Goal: Task Accomplishment & Management: Use online tool/utility

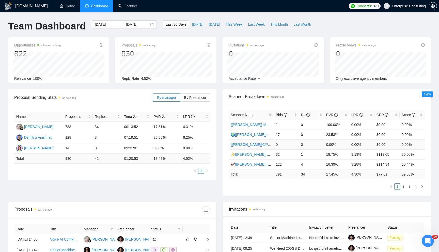
click at [251, 145] on link "{[PERSON_NAME]}C#/.Net WW - best match (<1 month, not preferred location)" at bounding box center [294, 145] width 126 height 4
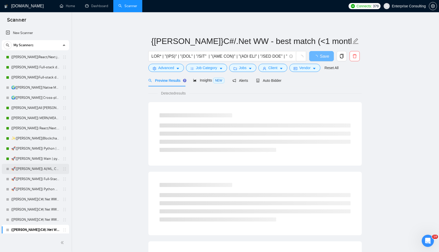
click at [30, 171] on link "🚀{[PERSON_NAME]} AI/ML, Custom Models, and LLM Development" at bounding box center [35, 169] width 48 height 10
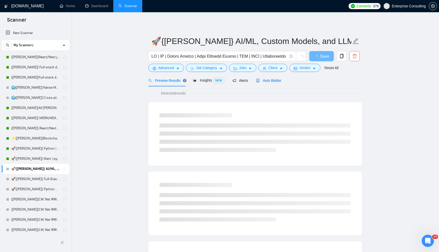
click at [265, 80] on span "Auto Bidder" at bounding box center [268, 81] width 25 height 4
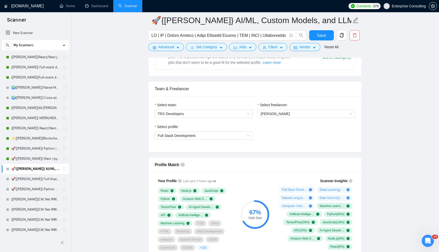
scroll to position [236, 0]
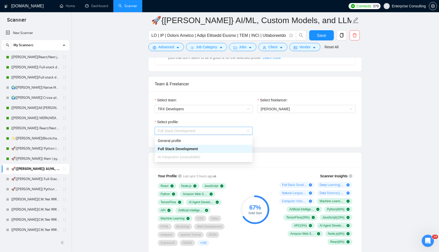
click at [196, 127] on span "Full Stack Development" at bounding box center [204, 131] width 92 height 8
click at [187, 158] on span "AI Integration (unavailable)" at bounding box center [179, 157] width 42 height 4
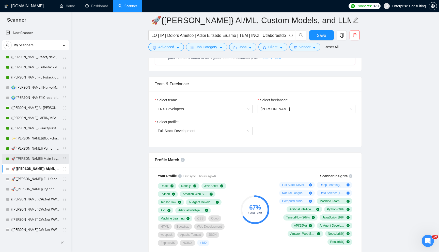
click at [41, 160] on link "🚀{[PERSON_NAME]} Main | python | django | AI (+less than 30 h)" at bounding box center [35, 159] width 48 height 10
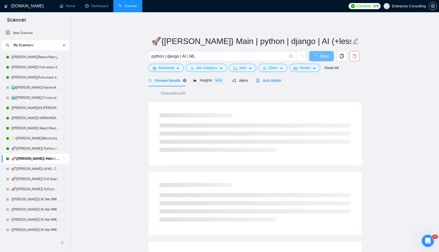
click at [260, 81] on icon "robot" at bounding box center [258, 81] width 4 height 4
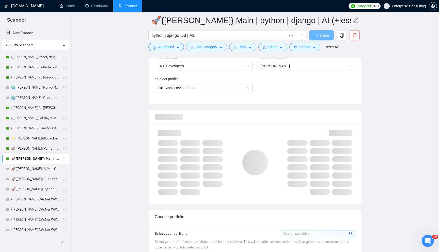
scroll to position [279, 0]
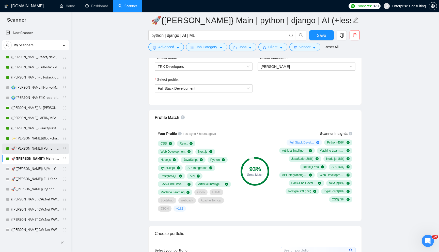
click at [28, 148] on link "🚀{[PERSON_NAME]} Python | Django | AI /" at bounding box center [35, 149] width 48 height 10
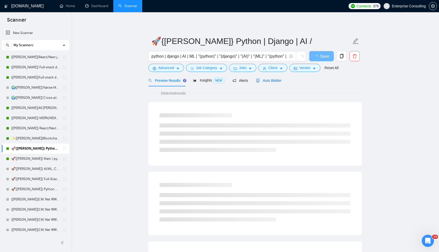
click at [264, 83] on div "Auto Bidder" at bounding box center [268, 81] width 25 height 6
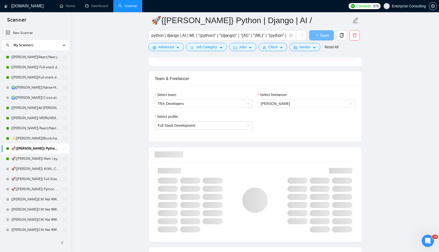
scroll to position [267, 0]
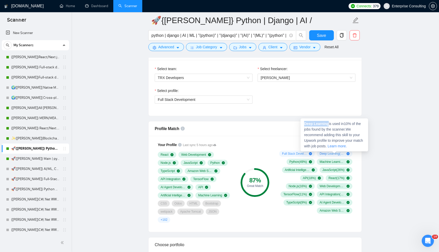
drag, startPoint x: 304, startPoint y: 125, endPoint x: 330, endPoint y: 125, distance: 25.4
click at [330, 125] on span "Deep Learning is used in 10 % of the jobs found by the scanner. We recommend ad…" at bounding box center [333, 135] width 59 height 26
copy strong "Deep Learning"
